Goal: Register for event/course

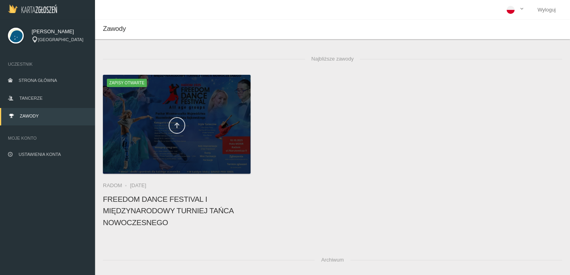
click at [174, 130] on link at bounding box center [176, 125] width 17 height 17
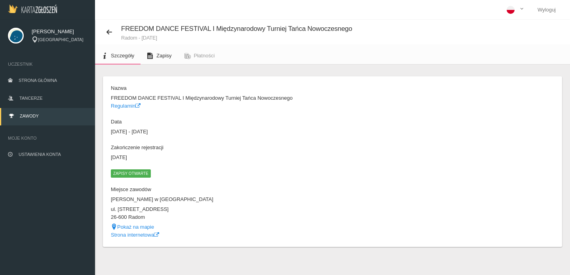
click at [159, 53] on span "Zapisy" at bounding box center [163, 56] width 15 height 6
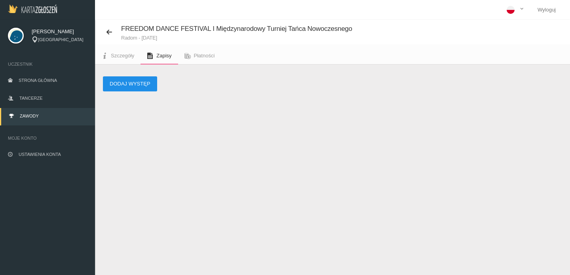
click at [132, 85] on button "Dodaj występ" at bounding box center [130, 83] width 54 height 15
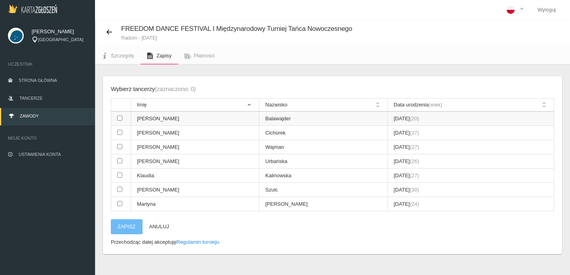
click at [119, 117] on input "checkbox" at bounding box center [119, 117] width 5 height 5
checkbox input "true"
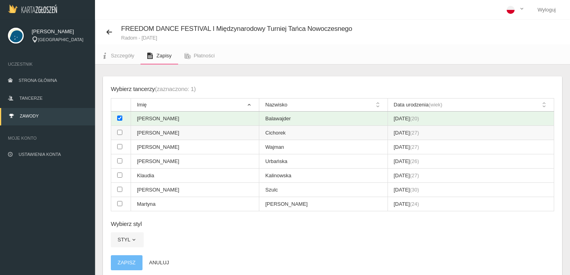
click at [119, 130] on input "checkbox" at bounding box center [119, 132] width 5 height 5
checkbox input "true"
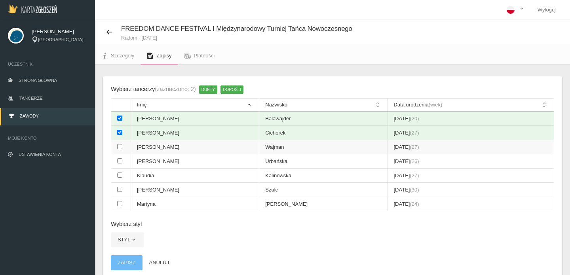
click at [119, 144] on input "checkbox" at bounding box center [119, 146] width 5 height 5
checkbox input "true"
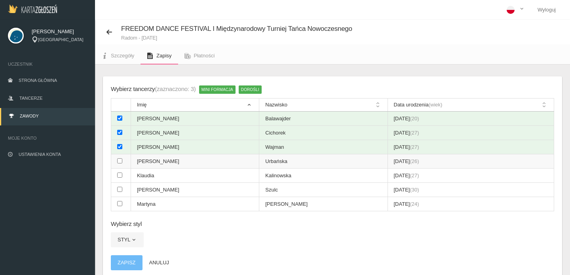
click at [119, 159] on input "checkbox" at bounding box center [119, 160] width 5 height 5
checkbox input "true"
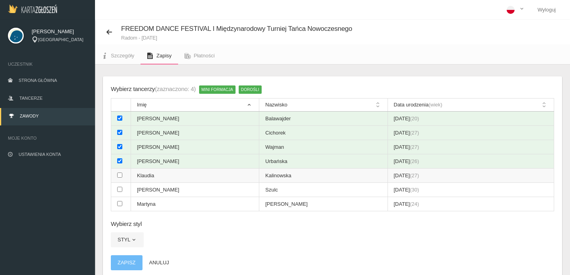
click at [119, 172] on input "checkbox" at bounding box center [119, 174] width 5 height 5
checkbox input "true"
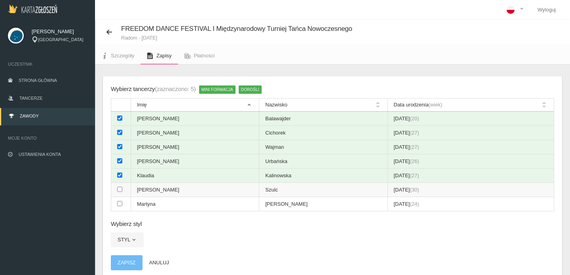
click at [119, 187] on input "checkbox" at bounding box center [119, 189] width 5 height 5
checkbox input "true"
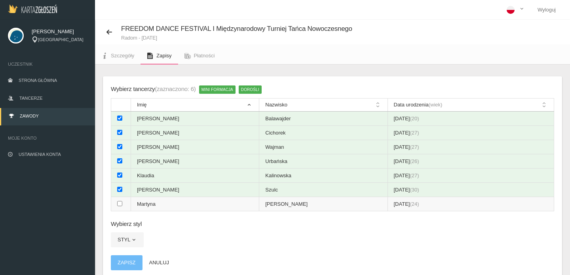
click at [119, 199] on td at bounding box center [121, 204] width 20 height 14
checkbox input "true"
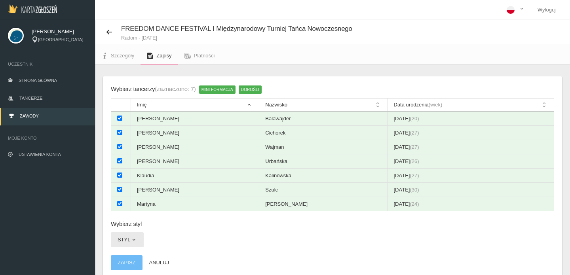
click at [125, 235] on button "Styl" at bounding box center [127, 239] width 33 height 15
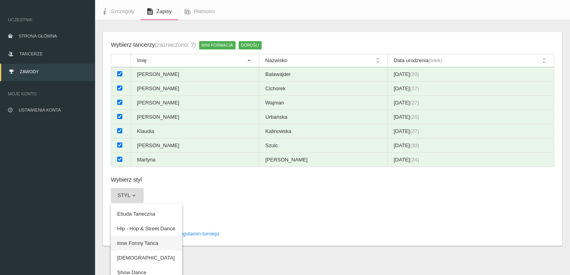
scroll to position [44, 0]
click at [206, 197] on app-registration-form "Wybierz tancerzy (zaznaczono: 7) Mini Formacja Dorośli Imię Nazwisko Data urodz…" at bounding box center [332, 139] width 443 height 198
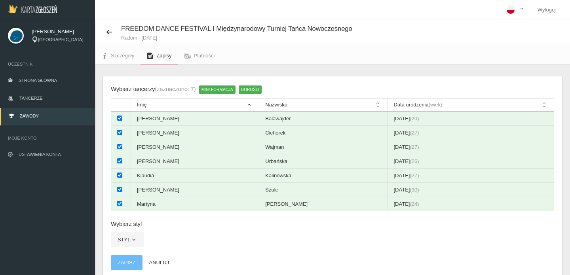
scroll to position [0, 0]
click at [112, 32] on icon at bounding box center [109, 32] width 6 height 6
